Goal: Task Accomplishment & Management: Manage account settings

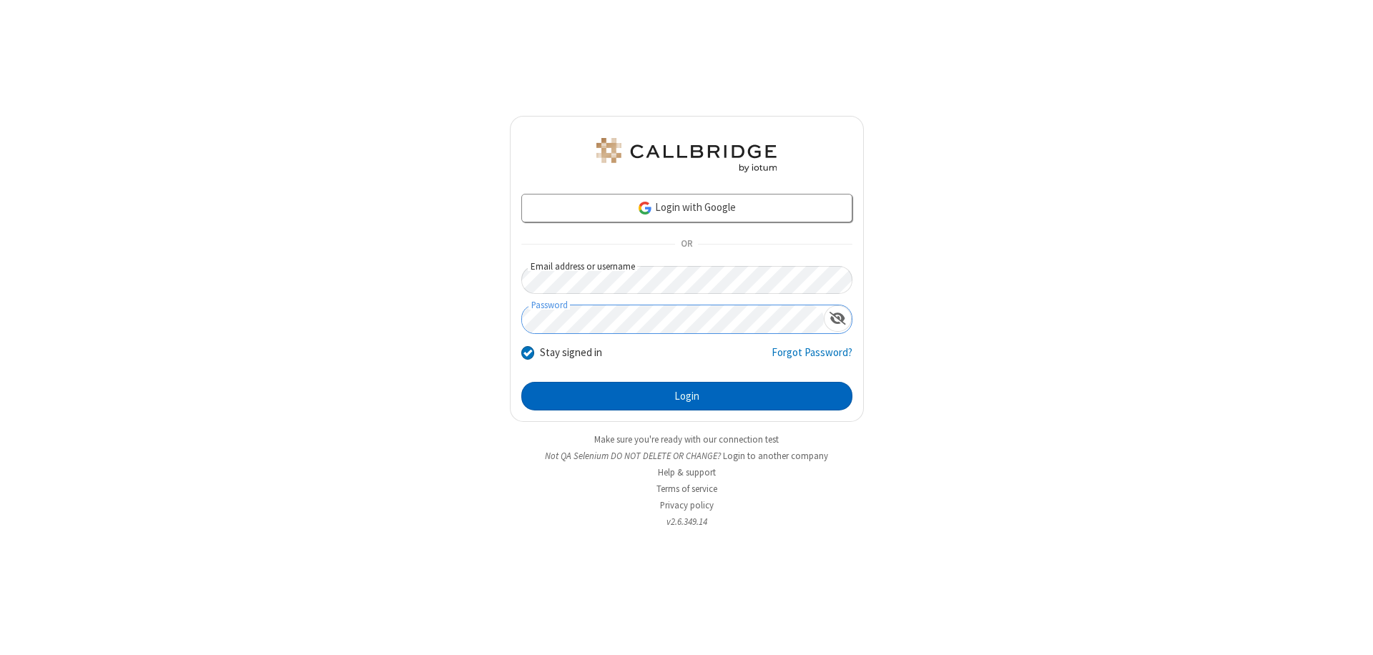
click at [687, 396] on button "Login" at bounding box center [686, 396] width 331 height 29
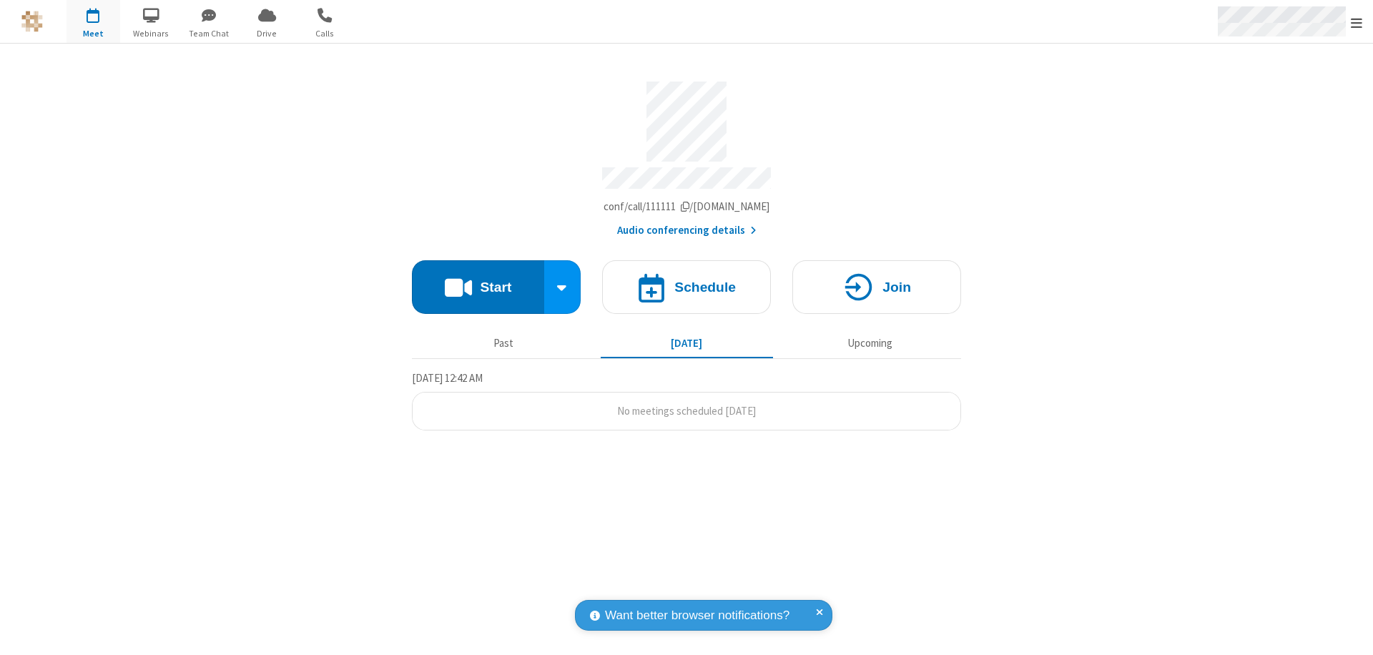
click at [1357, 22] on span "Open menu" at bounding box center [1356, 23] width 11 height 14
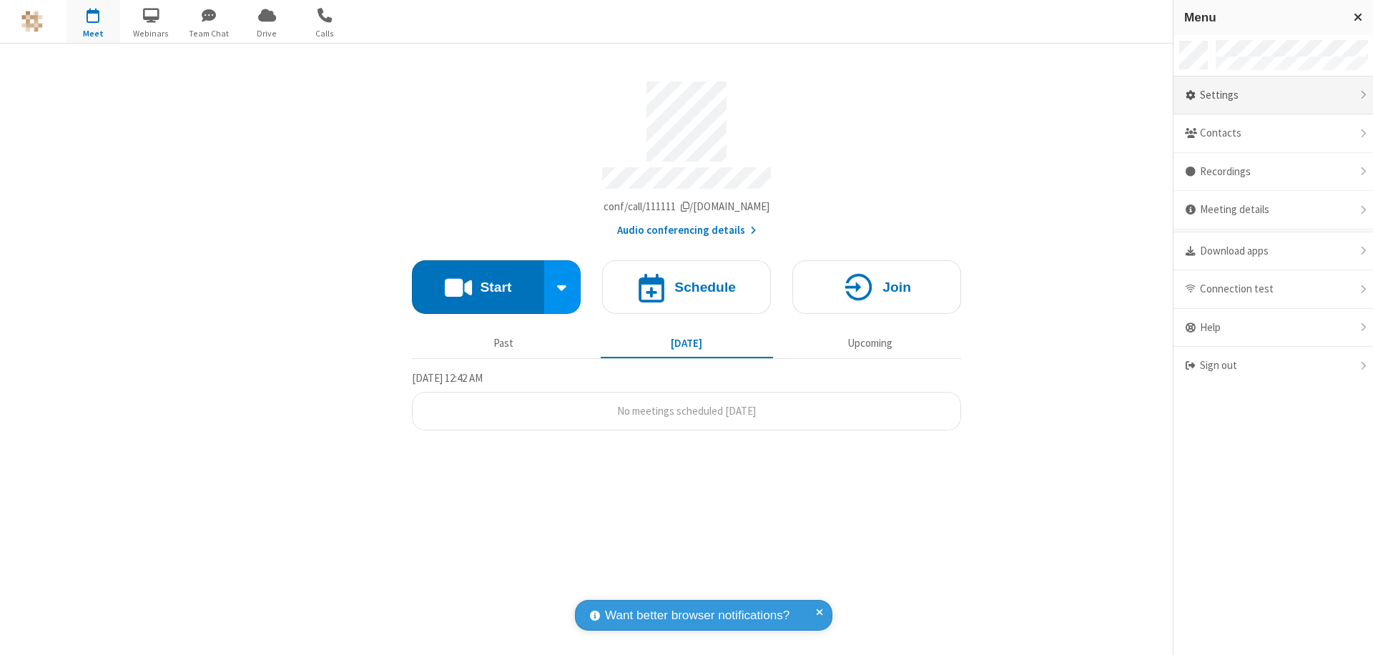
click at [1273, 95] on div "Settings" at bounding box center [1274, 96] width 200 height 39
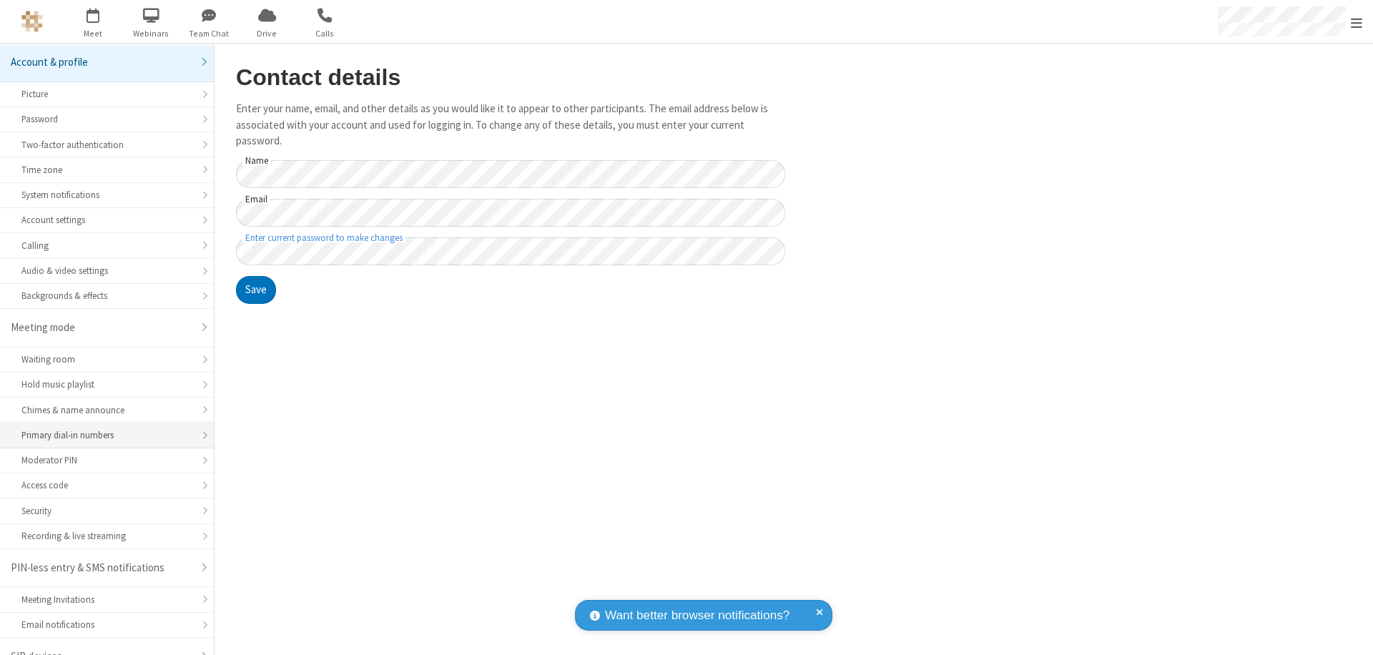
click at [102, 428] on div "Primary dial-in numbers" at bounding box center [106, 435] width 171 height 14
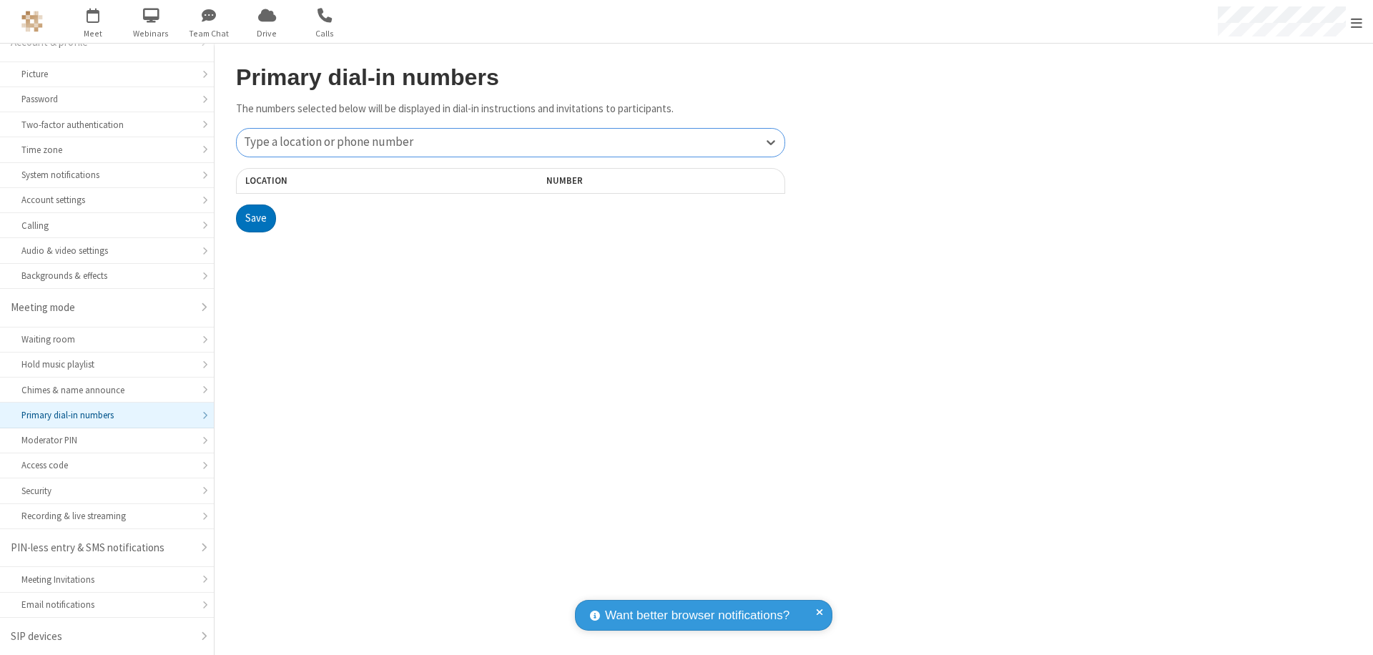
click at [511, 142] on div "Type a location or phone number" at bounding box center [511, 143] width 548 height 28
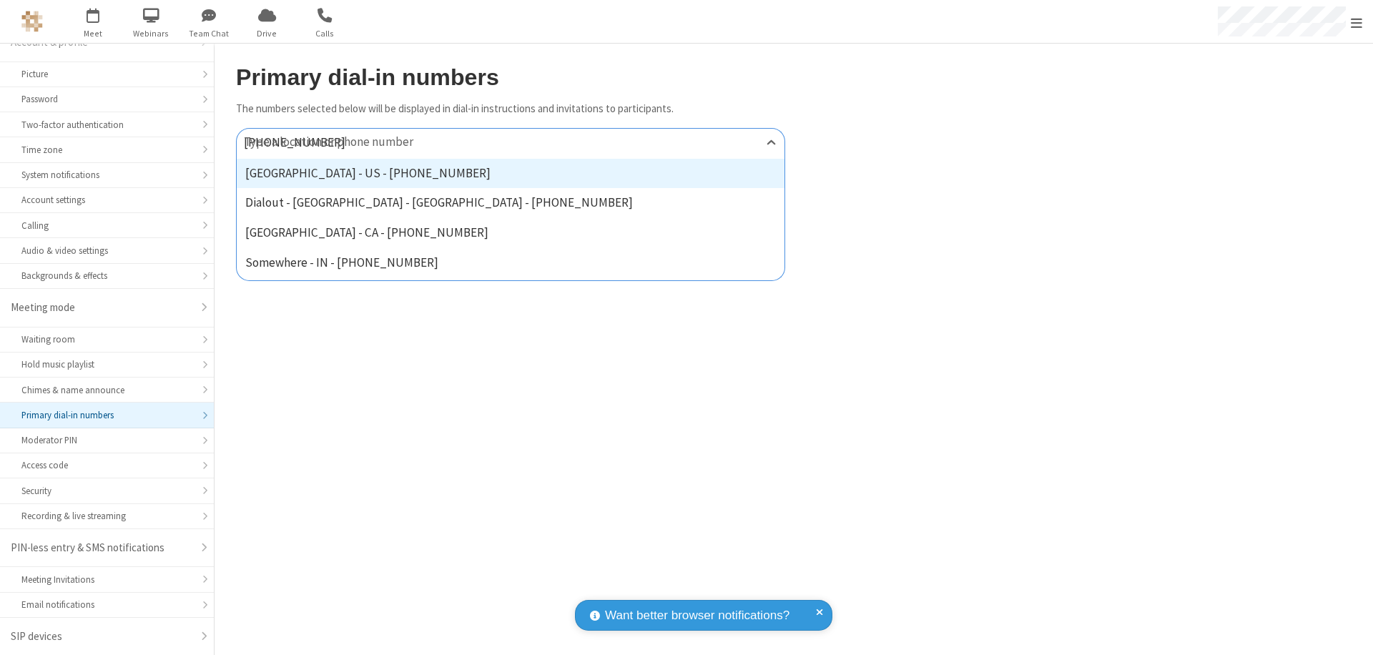
type input "[PHONE_NUMBER]"
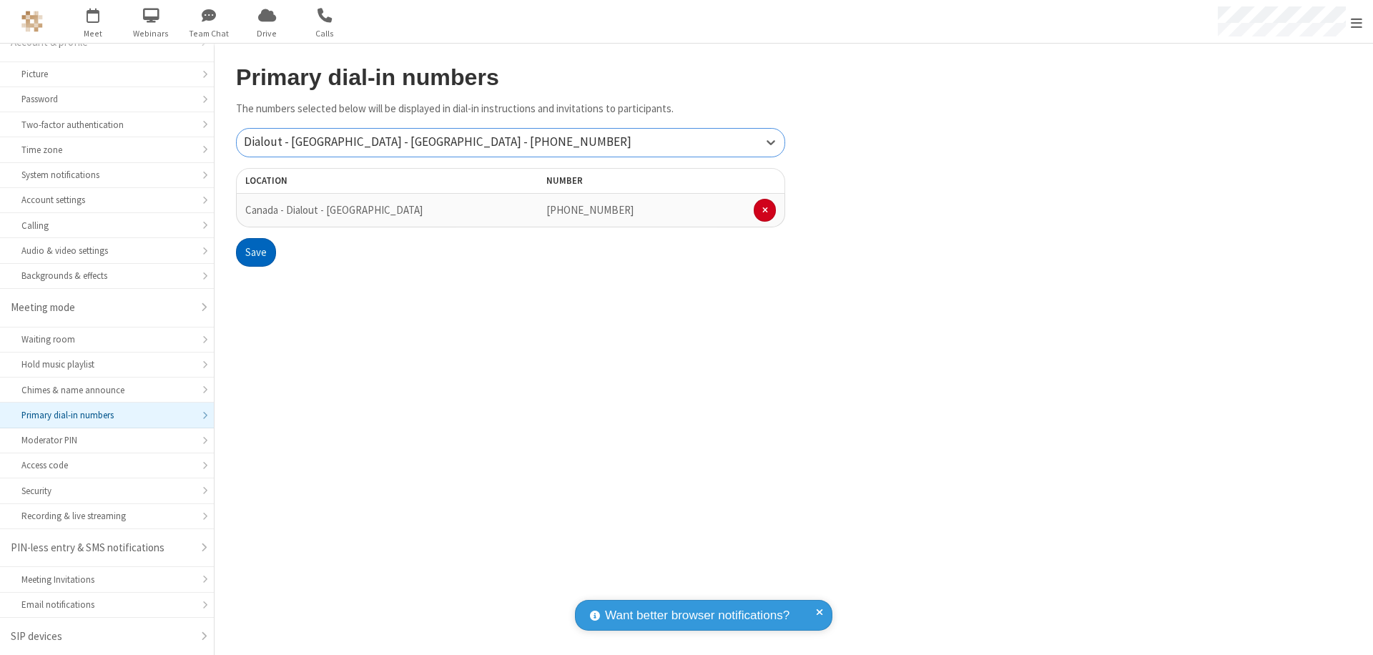
click at [255, 252] on button "Save" at bounding box center [256, 252] width 40 height 29
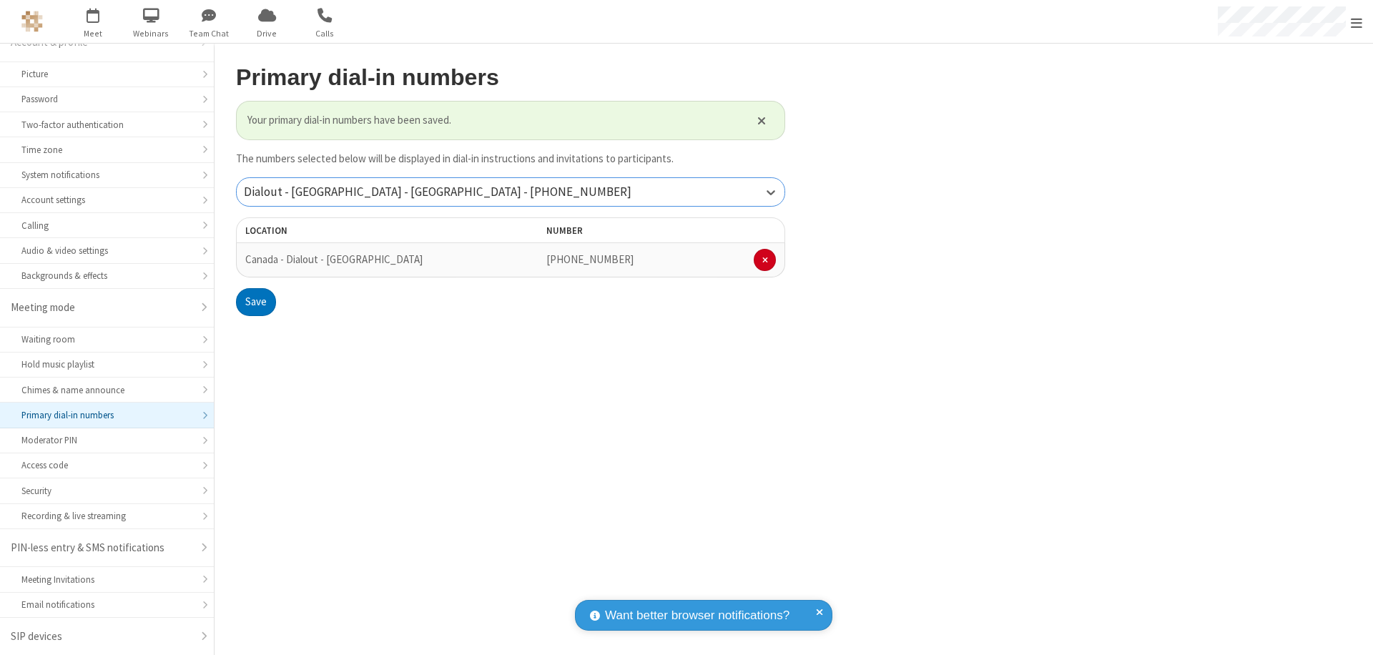
click at [511, 192] on div "Dialout - [GEOGRAPHIC_DATA] - [GEOGRAPHIC_DATA] - [PHONE_NUMBER]" at bounding box center [511, 192] width 548 height 28
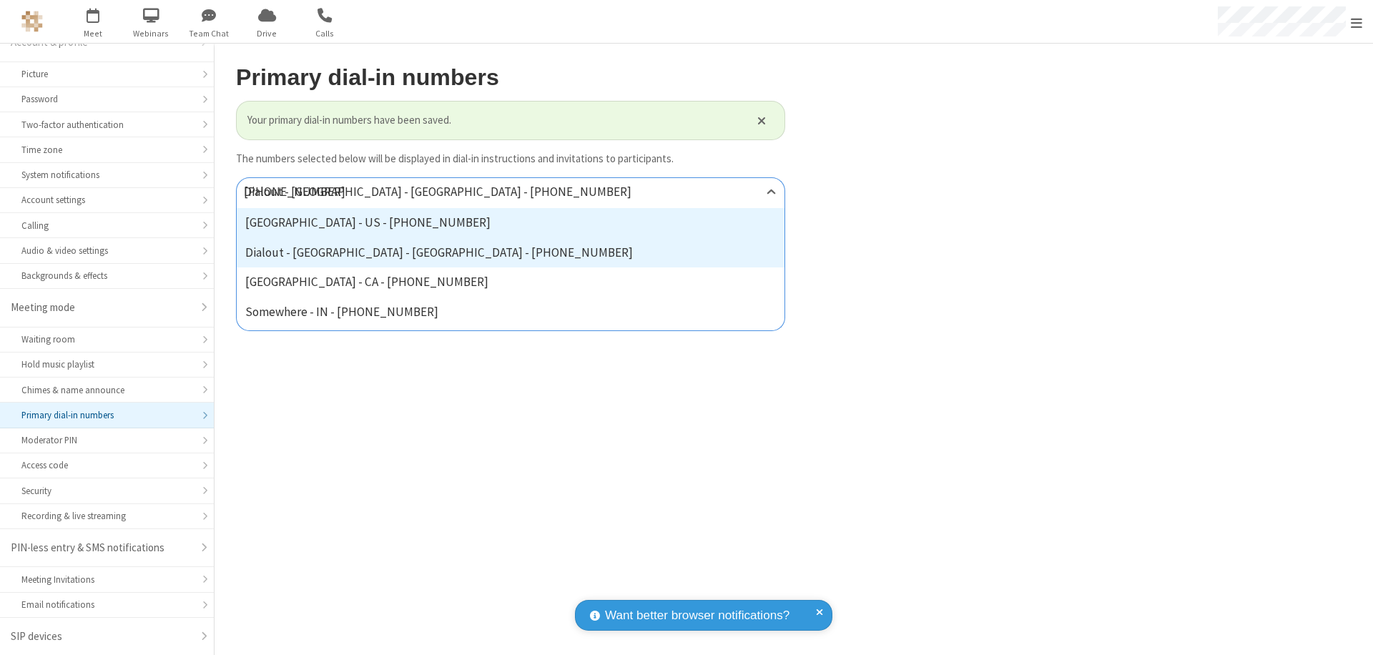
type input "[PHONE_NUMBER]"
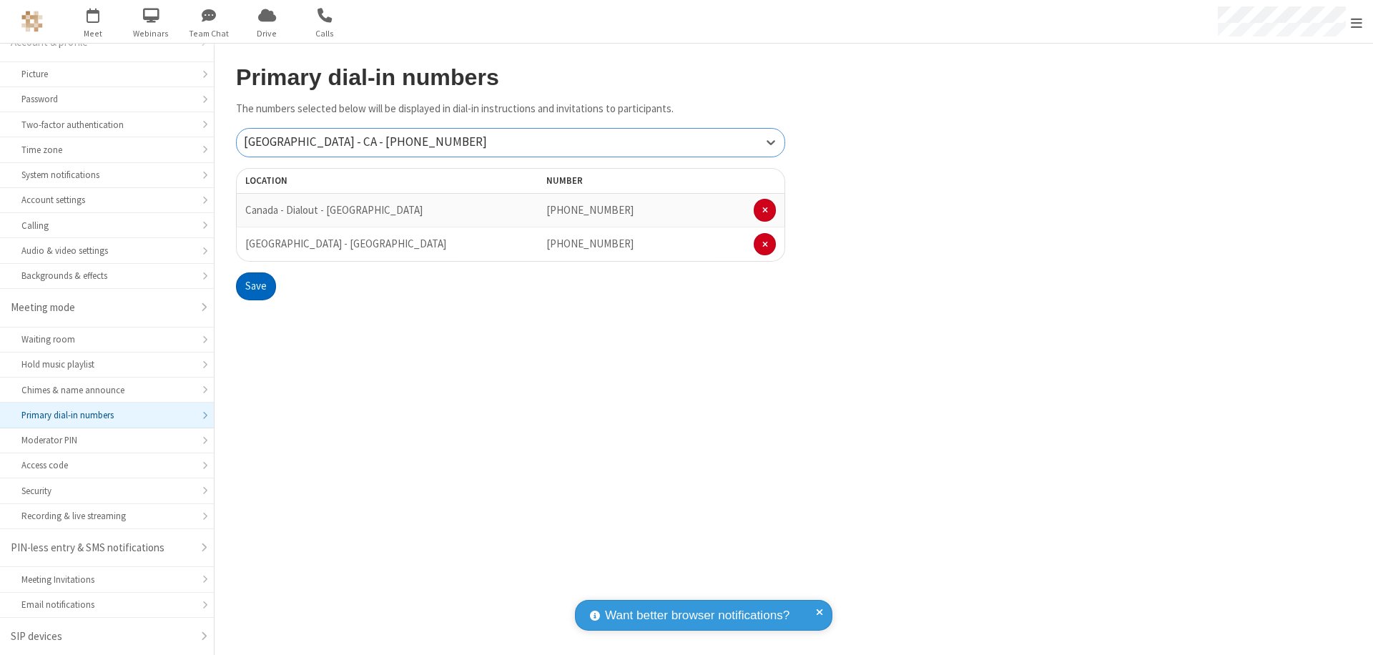
click at [255, 286] on button "Save" at bounding box center [256, 286] width 40 height 29
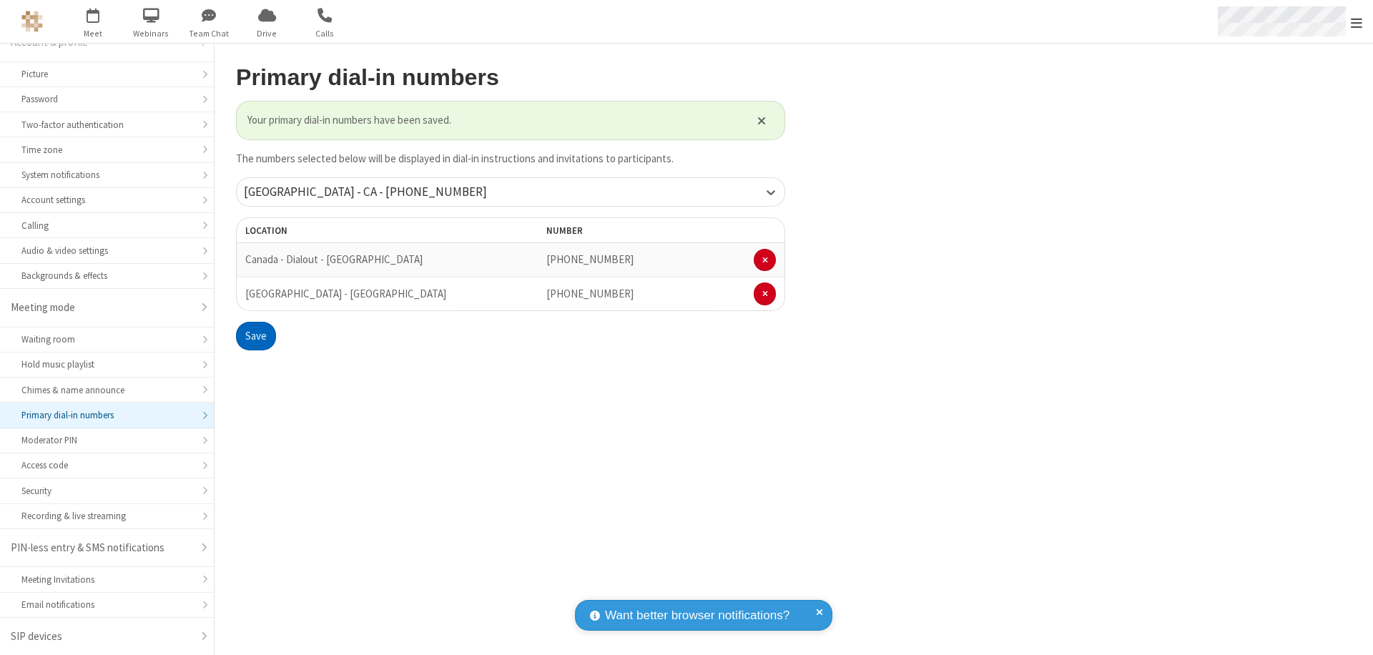
click at [1357, 22] on span "Open menu" at bounding box center [1356, 23] width 11 height 14
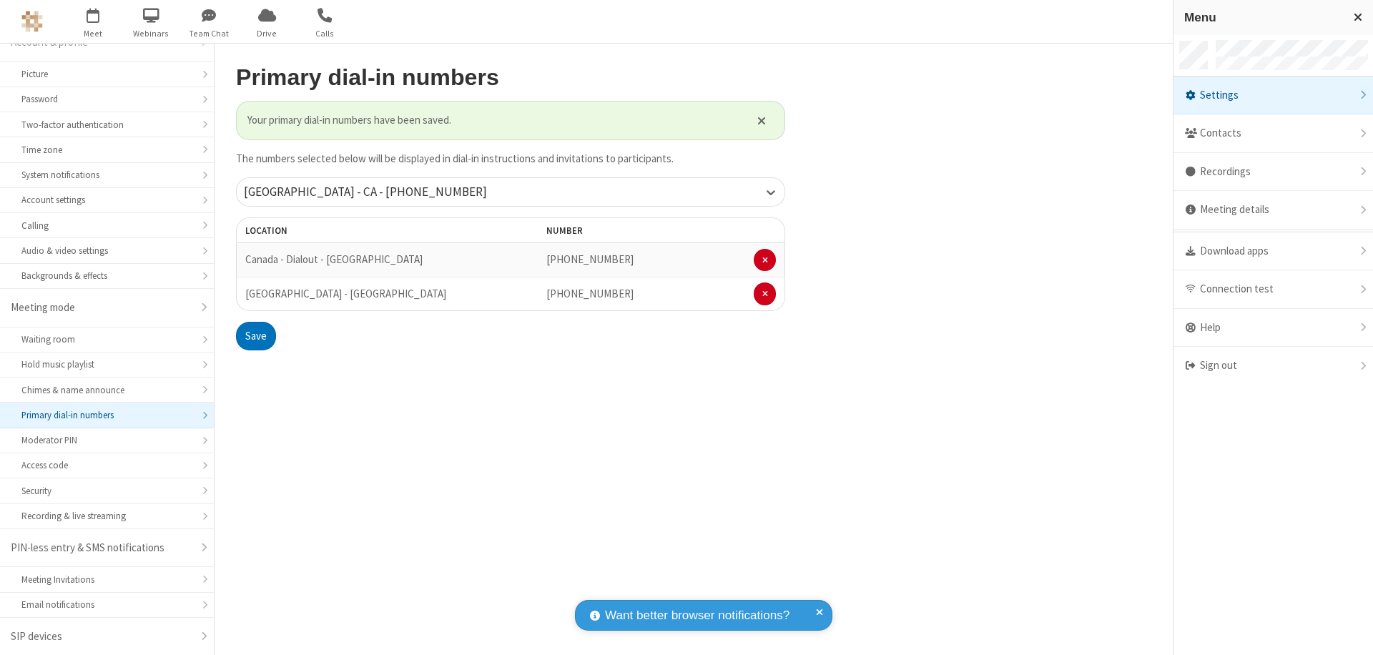
click at [1273, 95] on div "Settings" at bounding box center [1274, 96] width 200 height 39
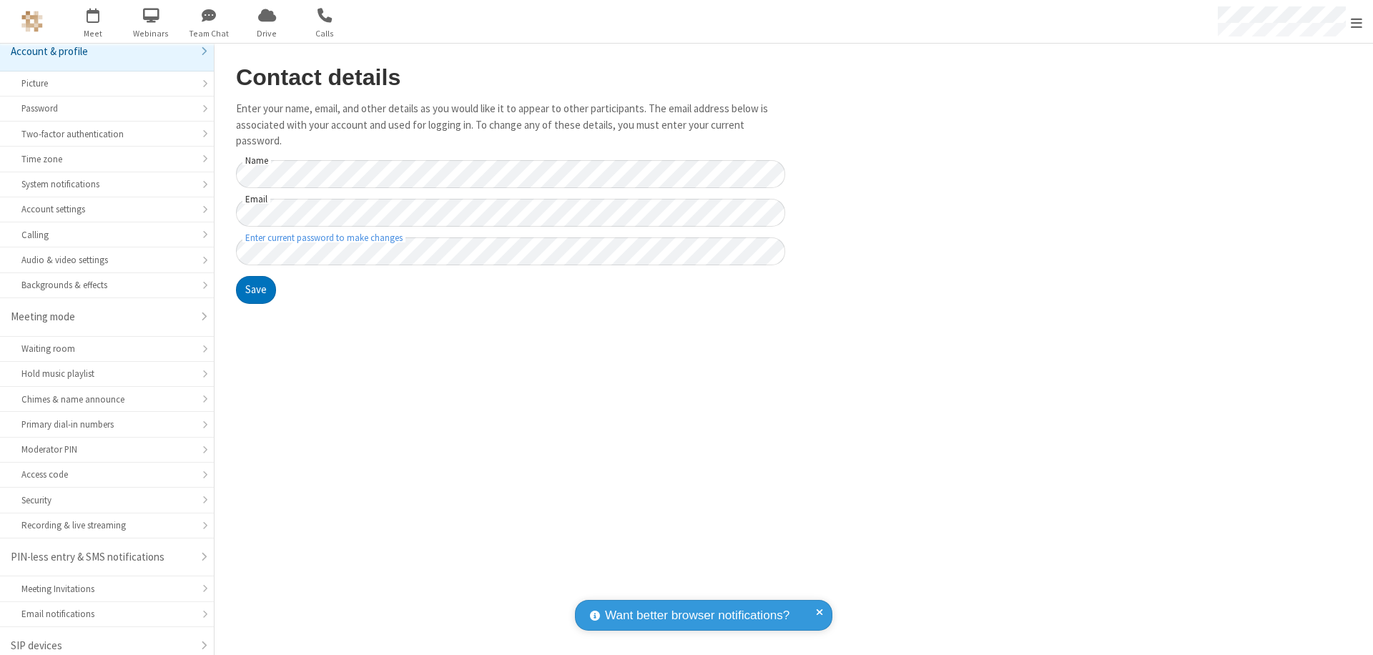
scroll to position [20, 0]
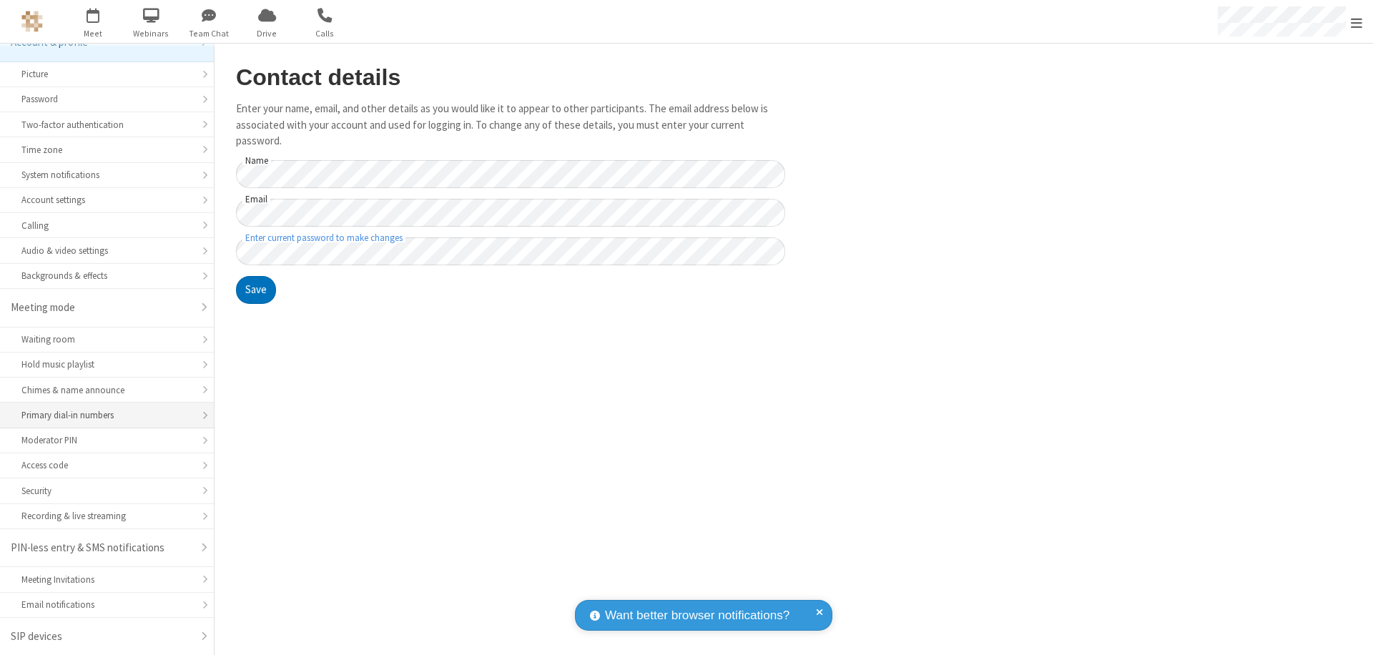
click at [102, 416] on div "Primary dial-in numbers" at bounding box center [106, 415] width 171 height 14
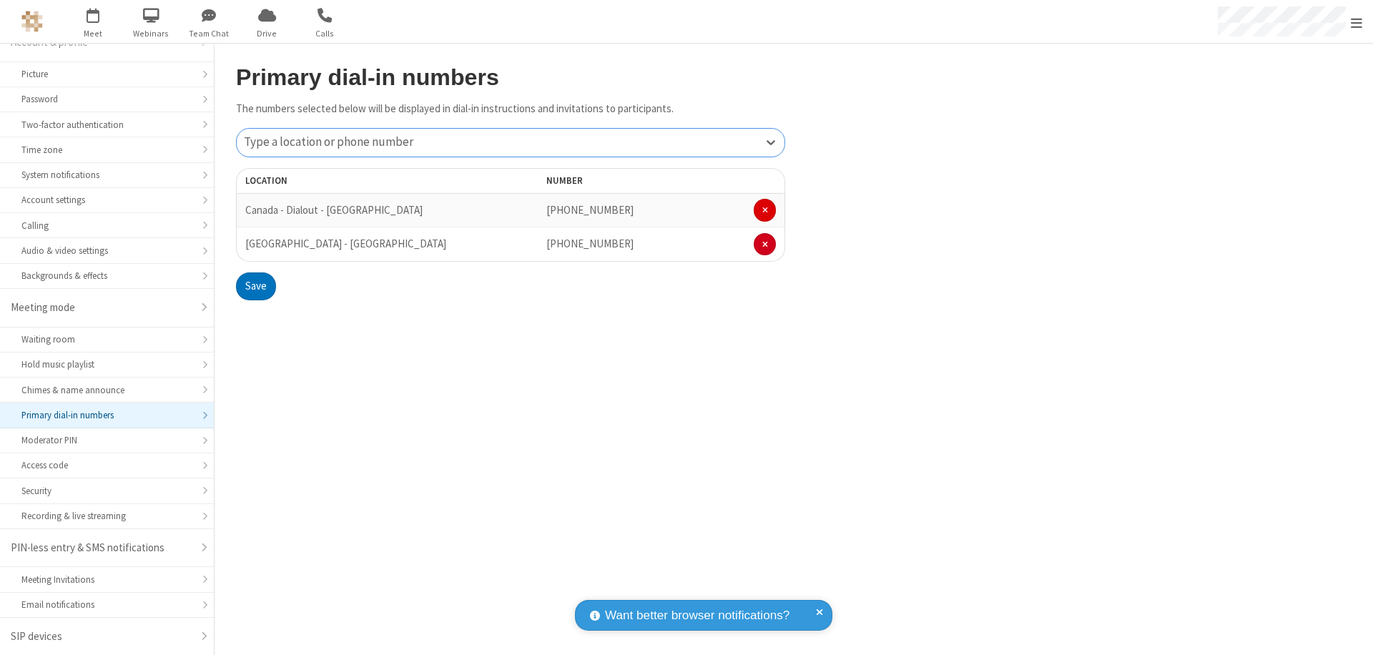
click at [765, 210] on span at bounding box center [765, 210] width 6 height 9
click at [255, 252] on button "Save" at bounding box center [256, 252] width 40 height 29
